Goal: Task Accomplishment & Management: Manage account settings

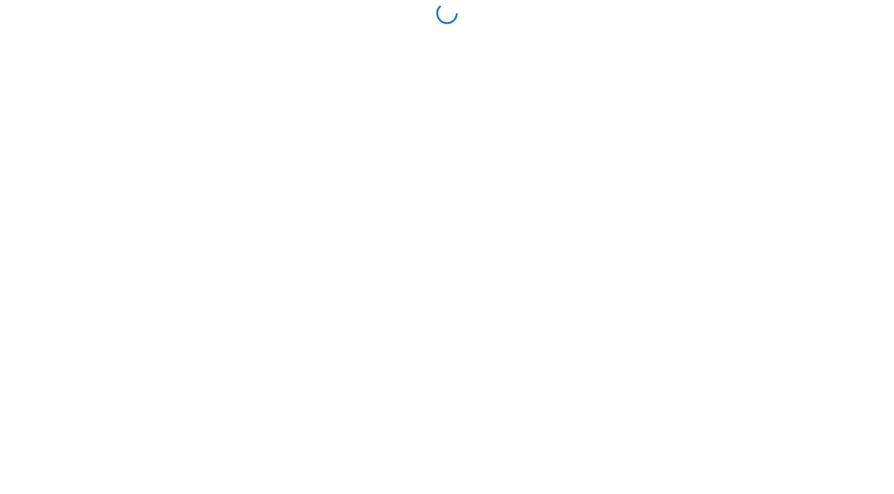
click at [629, 136] on div at bounding box center [447, 247] width 888 height 488
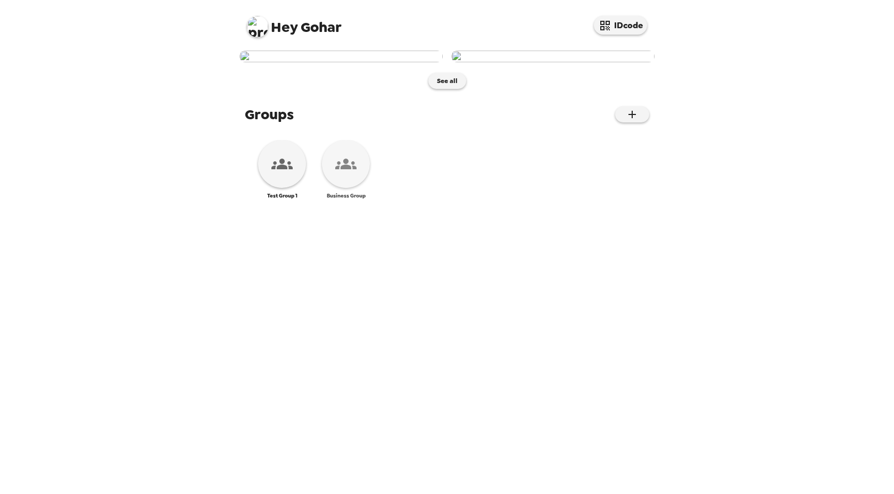
click at [340, 174] on icon at bounding box center [345, 163] width 21 height 21
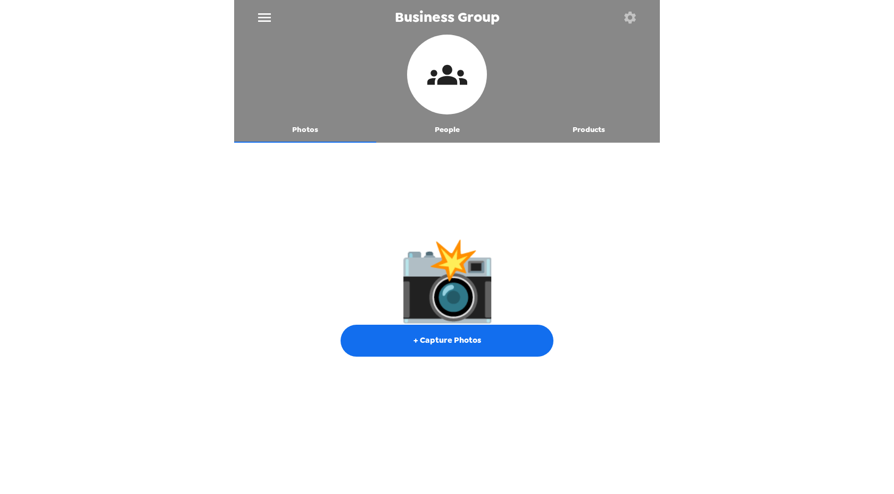
click at [443, 139] on button "People" at bounding box center [447, 130] width 142 height 26
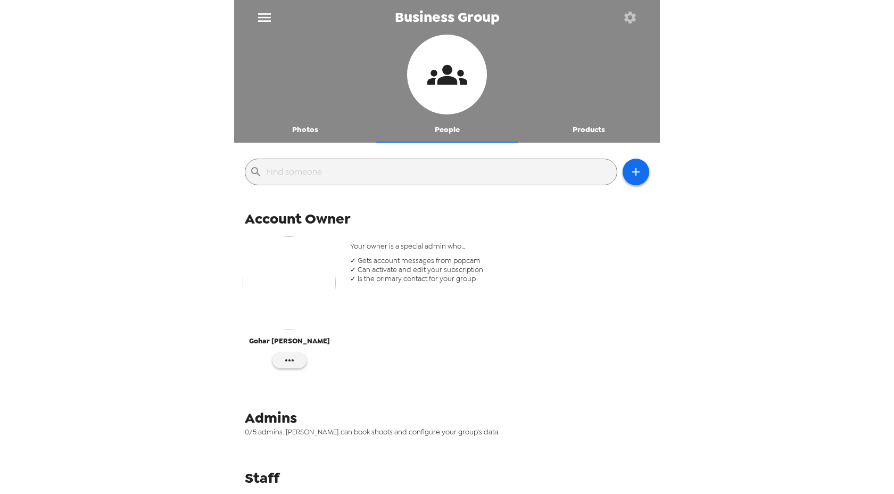
scroll to position [189, 0]
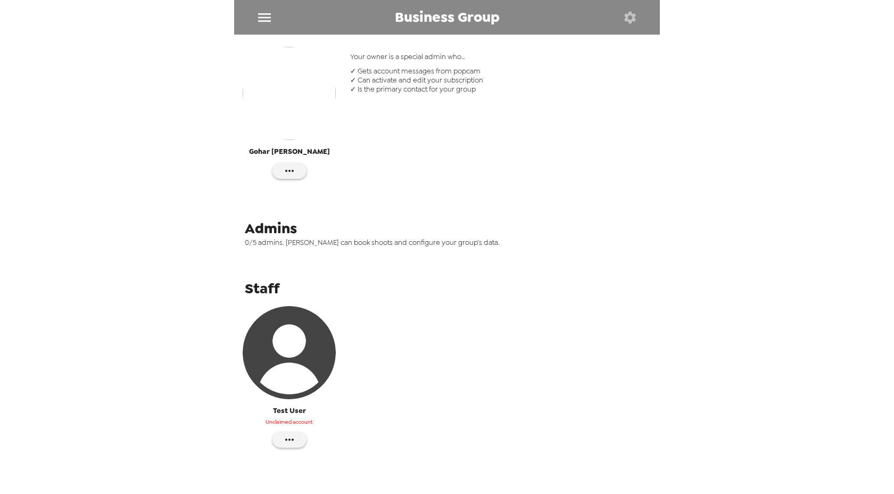
click at [300, 349] on img "button" at bounding box center [289, 352] width 93 height 93
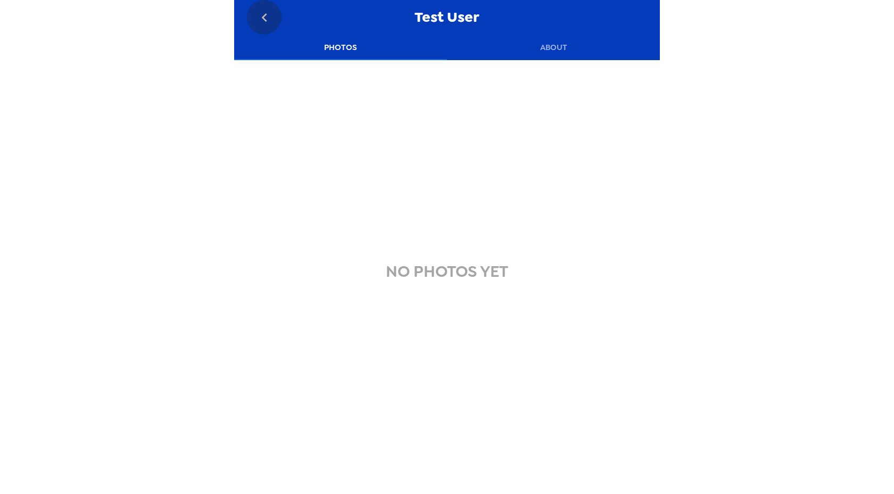
click at [263, 16] on icon "go back" at bounding box center [264, 17] width 17 height 17
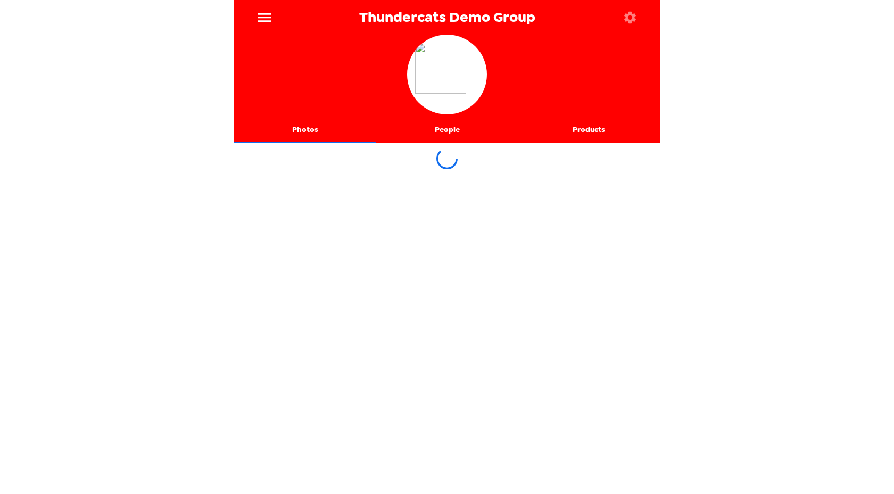
click at [628, 12] on icon "button" at bounding box center [630, 17] width 12 height 12
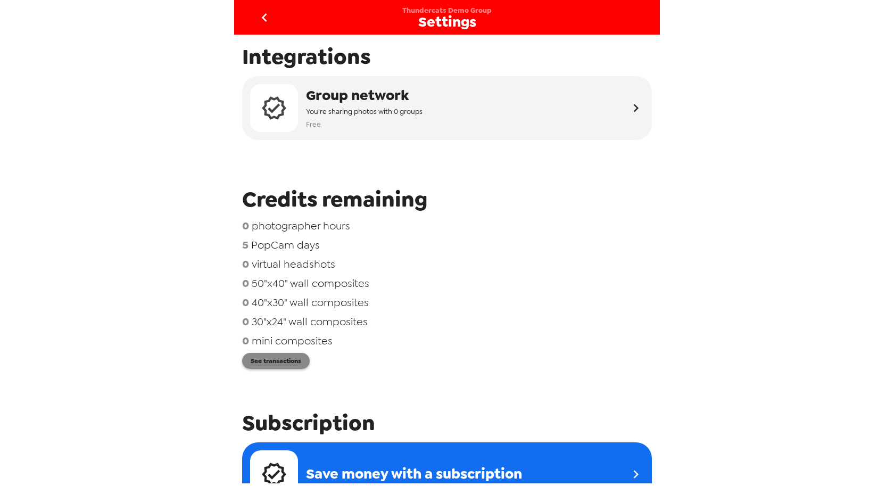
click at [294, 362] on button "See transactions" at bounding box center [276, 361] width 68 height 16
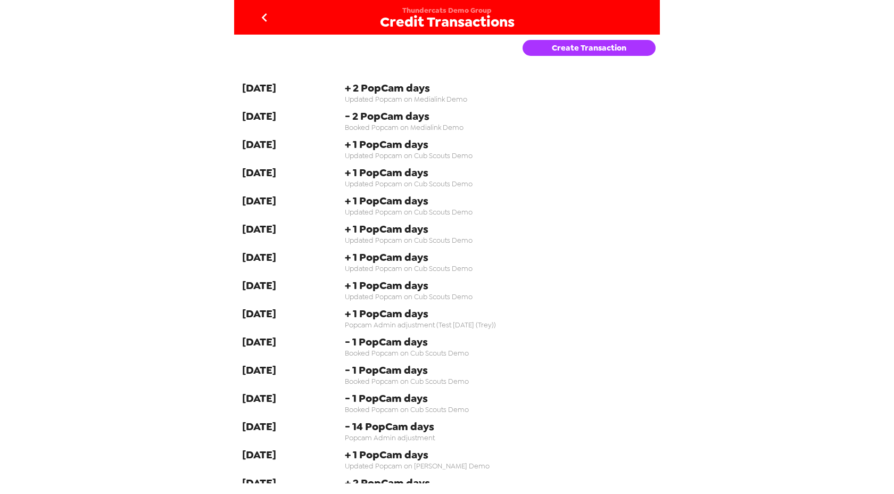
click at [265, 19] on icon "go back" at bounding box center [264, 17] width 17 height 17
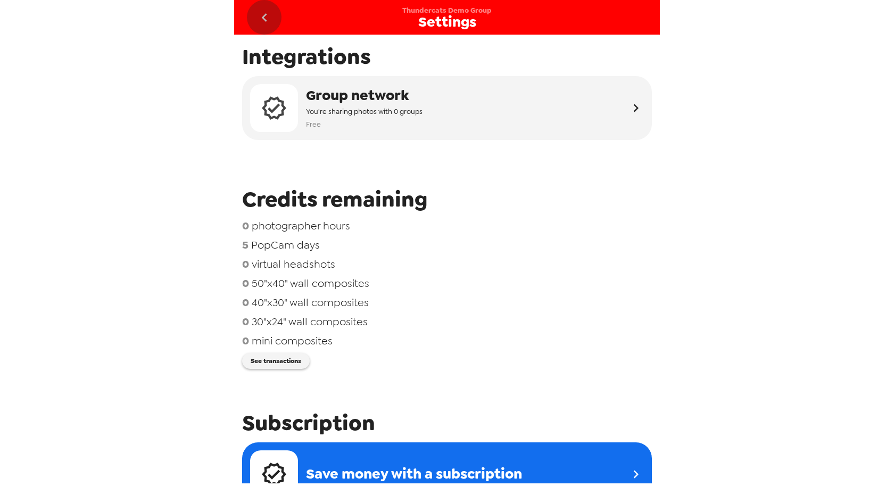
click at [265, 19] on icon "go back" at bounding box center [264, 17] width 17 height 17
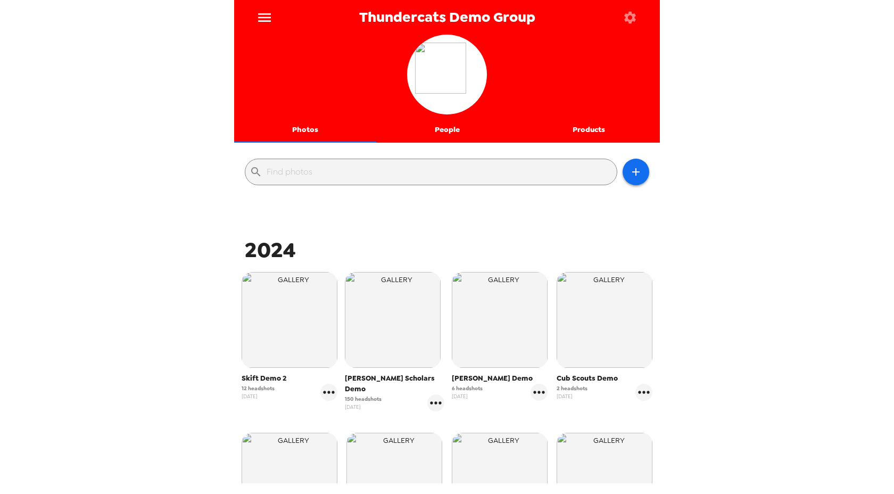
click at [265, 23] on icon "menu" at bounding box center [264, 17] width 17 height 17
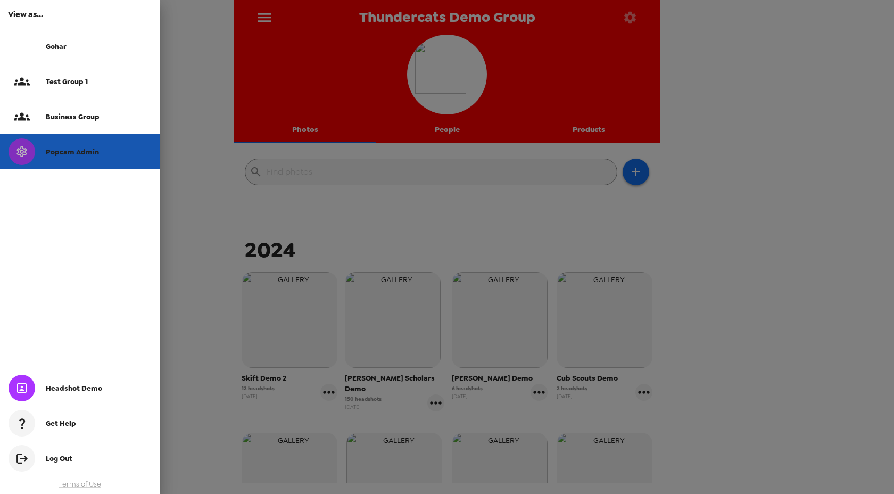
click at [83, 146] on div "Popcam Admin" at bounding box center [80, 151] width 160 height 35
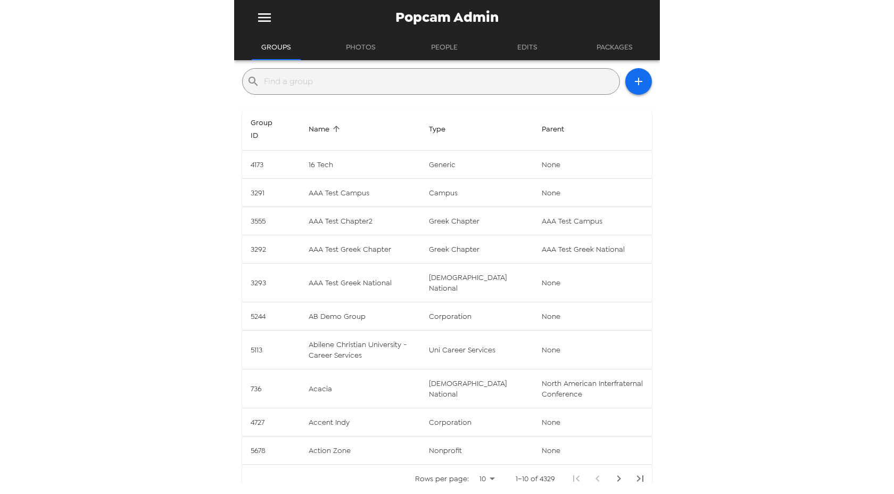
click at [351, 81] on input "text" at bounding box center [439, 81] width 351 height 17
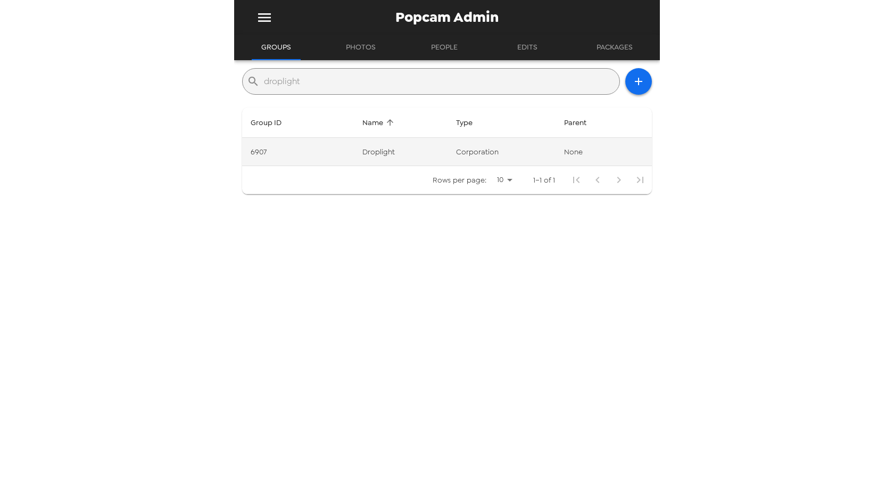
type input "droplight"
click at [384, 151] on td "Droplight" at bounding box center [401, 152] width 94 height 28
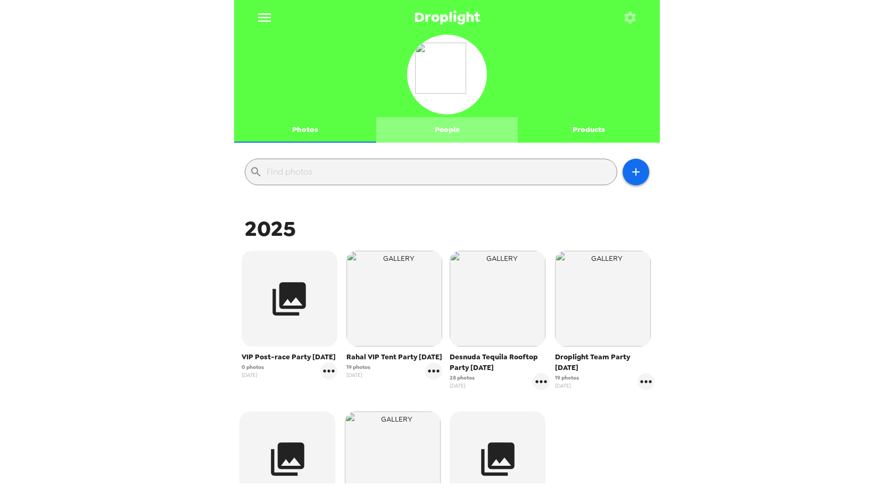
click at [435, 129] on button "People" at bounding box center [447, 130] width 142 height 26
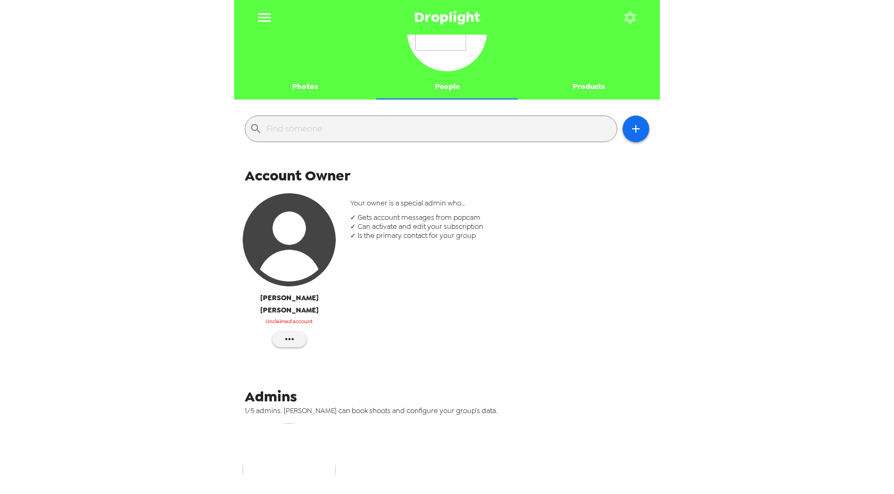
scroll to position [46, 0]
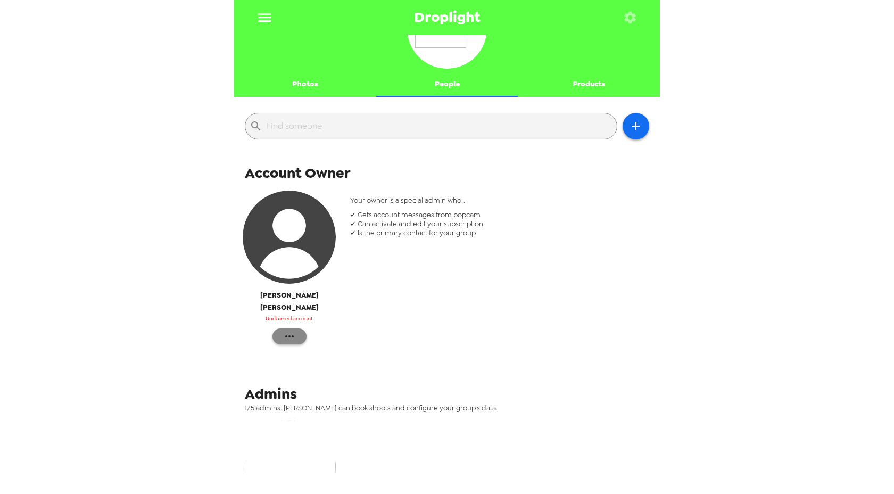
click at [289, 330] on icon "button" at bounding box center [289, 336] width 13 height 13
click at [323, 366] on span "Edit Details" at bounding box center [322, 364] width 44 height 13
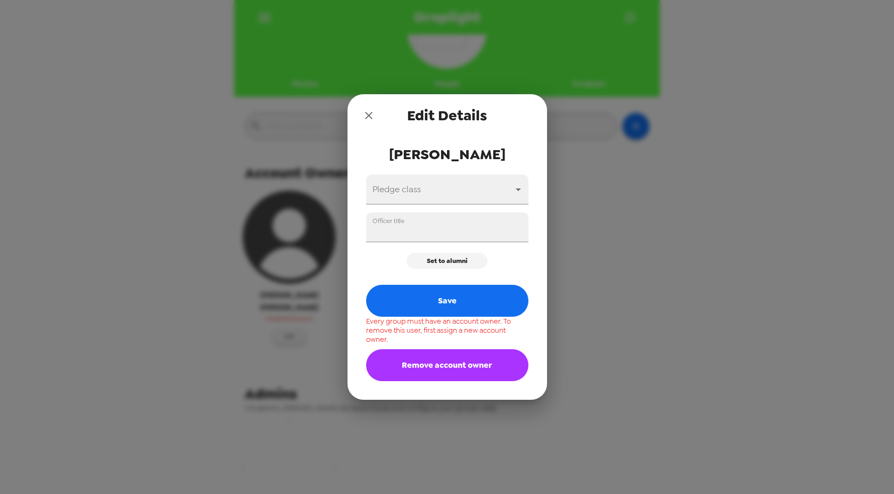
click at [364, 114] on icon "close" at bounding box center [368, 115] width 13 height 13
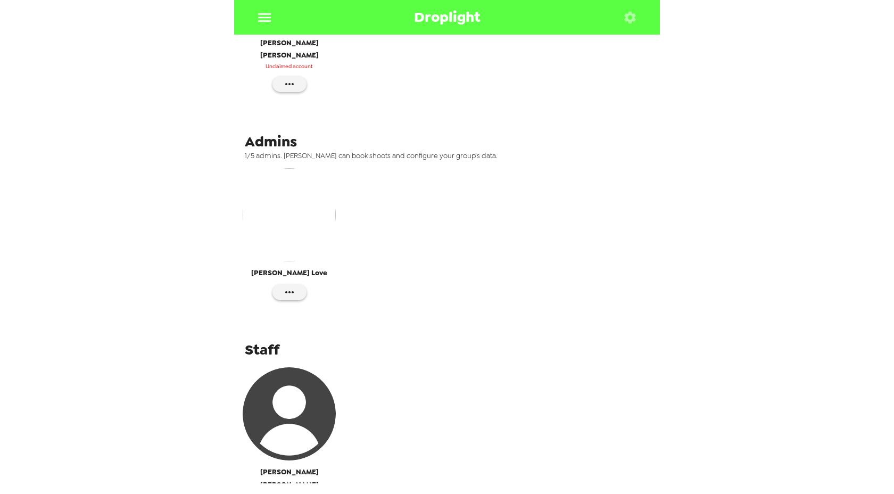
scroll to position [318, 0]
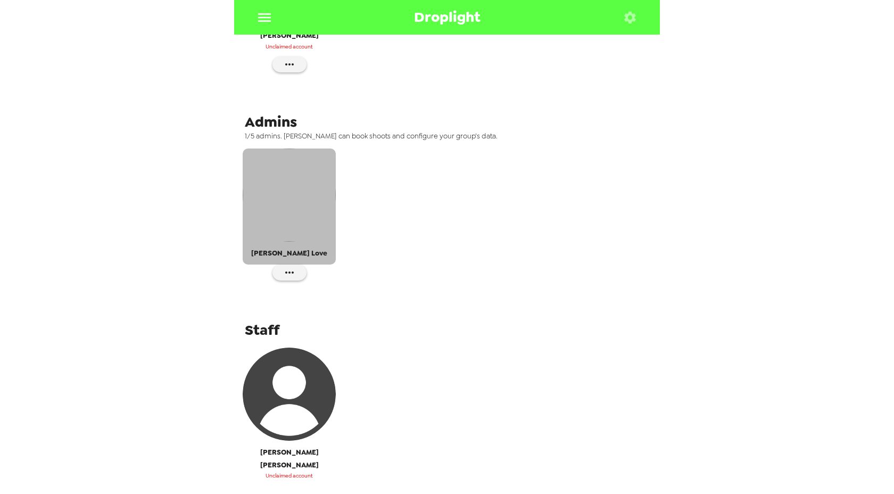
click at [305, 177] on img "button" at bounding box center [289, 194] width 93 height 93
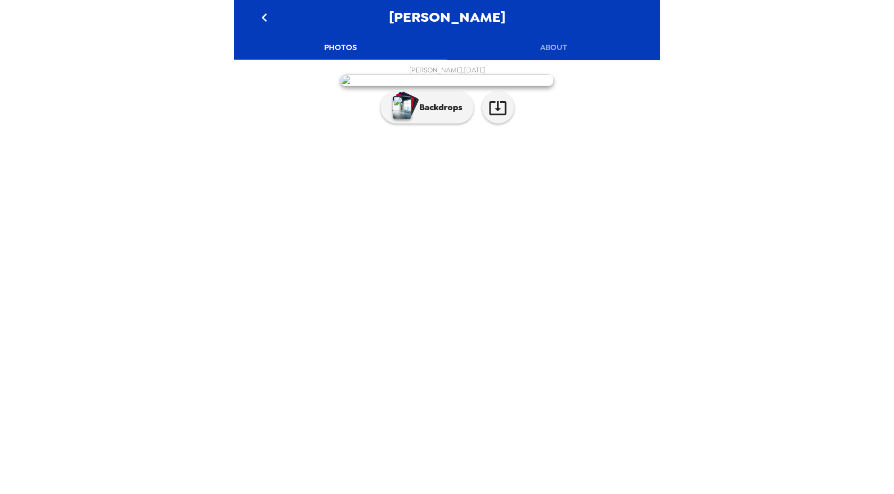
click at [554, 44] on button "About" at bounding box center [553, 48] width 213 height 26
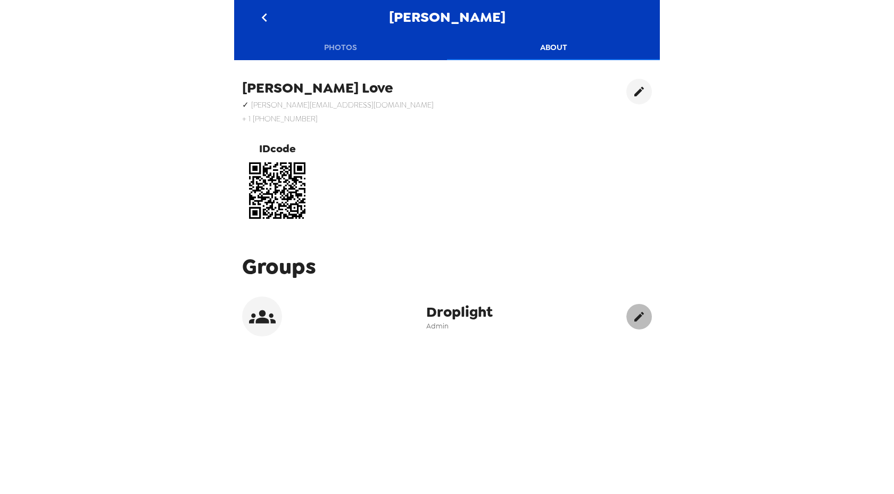
click at [634, 313] on icon "edit" at bounding box center [638, 316] width 13 height 13
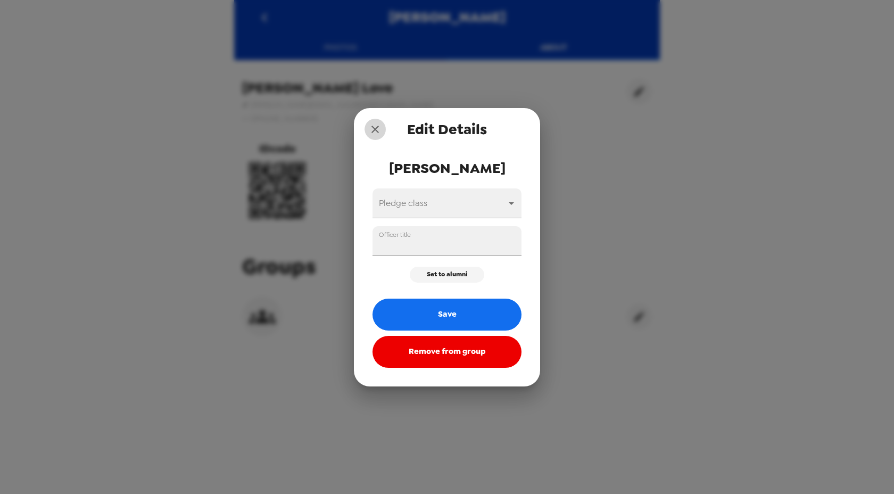
click at [373, 127] on icon "close" at bounding box center [374, 129] width 7 height 7
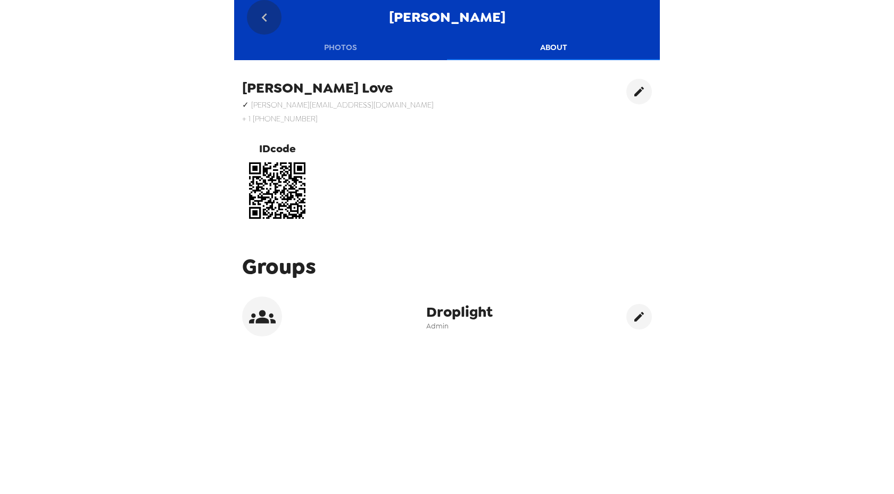
click at [263, 13] on icon "go back" at bounding box center [264, 17] width 17 height 17
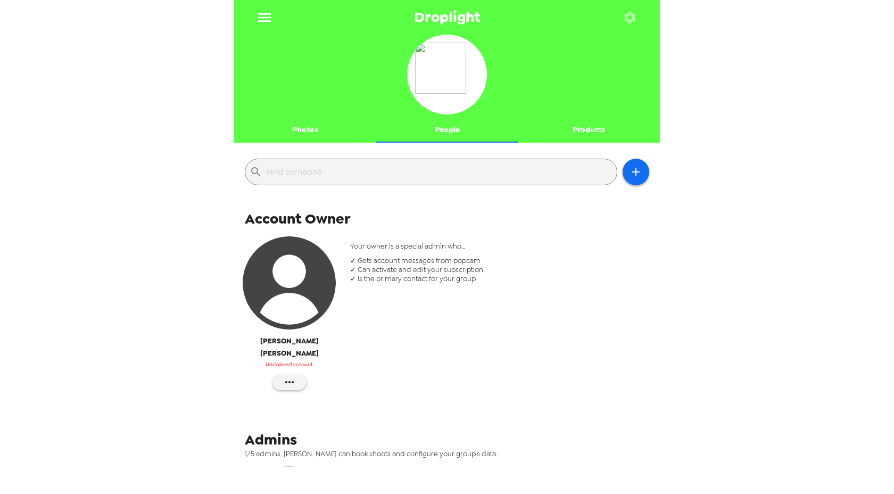
click at [273, 18] on button "menu" at bounding box center [264, 17] width 35 height 35
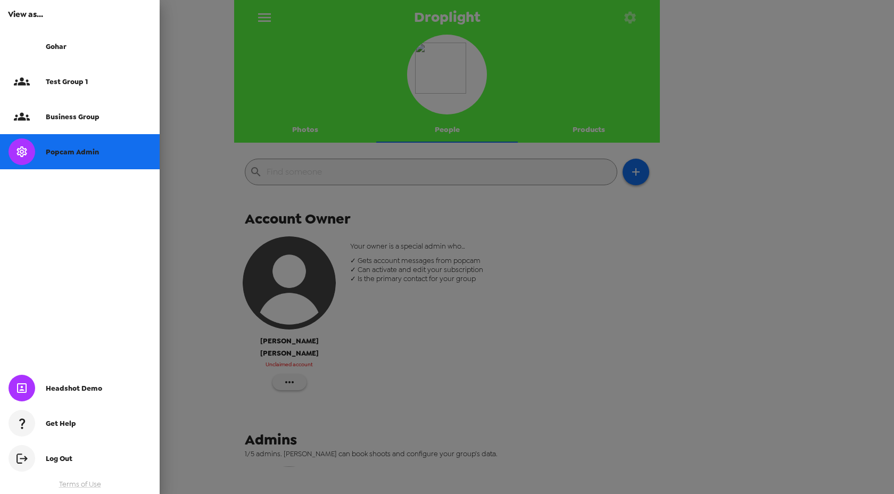
click at [85, 44] on div "Gohar" at bounding box center [98, 46] width 105 height 9
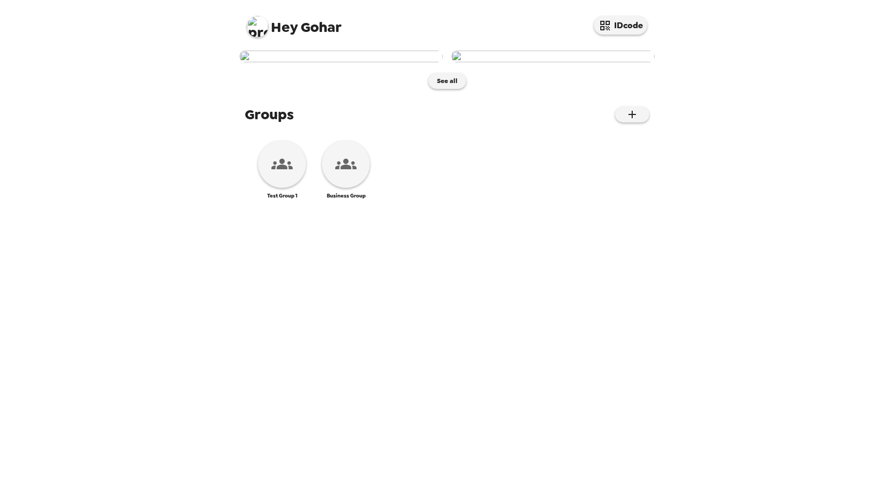
click at [264, 24] on img at bounding box center [257, 26] width 21 height 21
click at [382, 120] on div at bounding box center [447, 247] width 894 height 494
